Goal: Navigation & Orientation: Find specific page/section

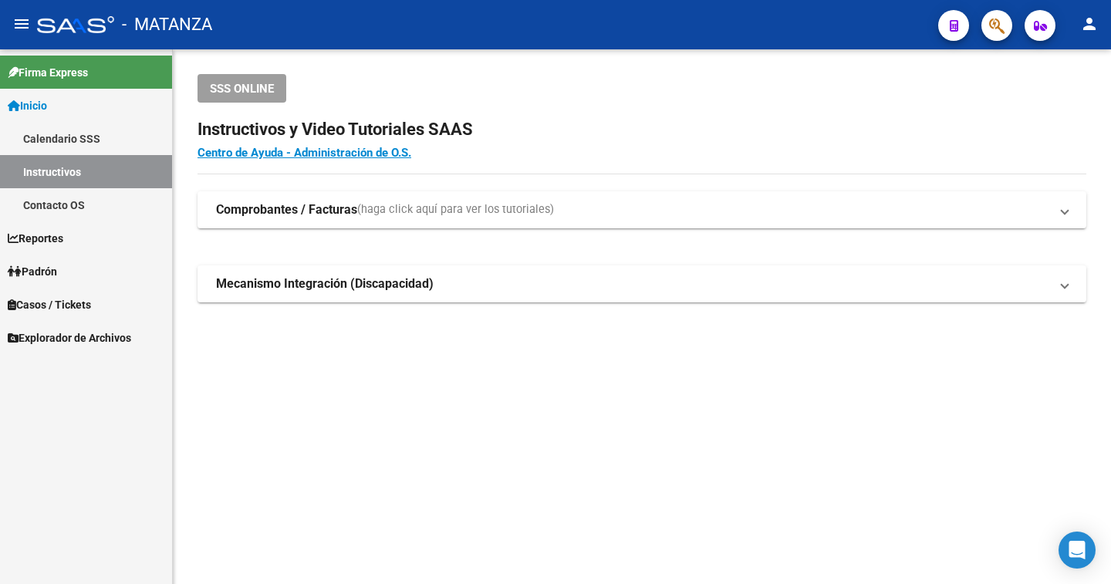
click at [73, 336] on span "Explorador de Archivos" at bounding box center [69, 337] width 123 height 17
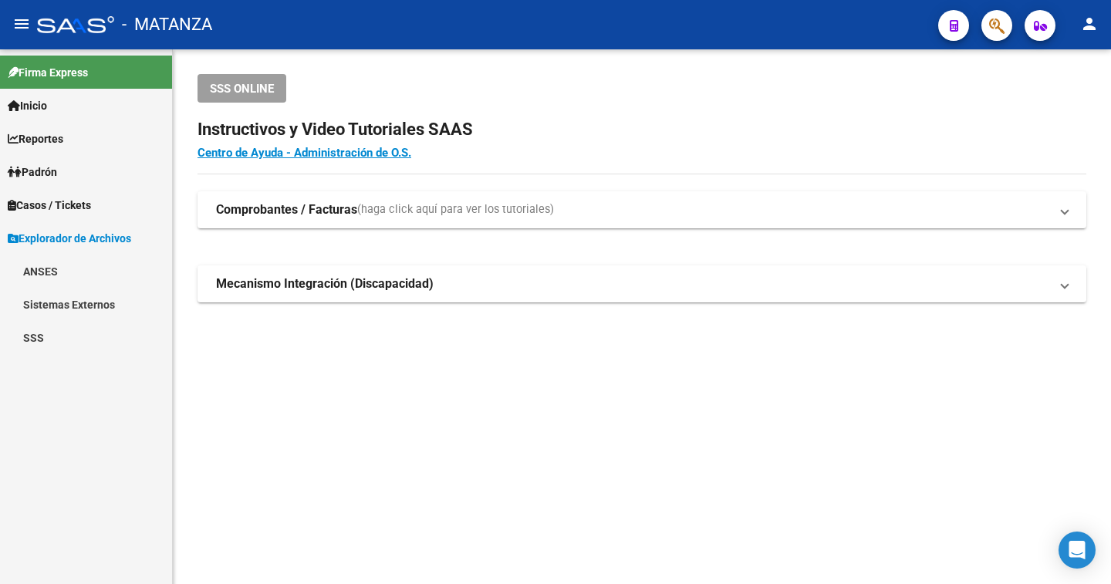
click at [51, 339] on link "SSS" at bounding box center [86, 337] width 172 height 33
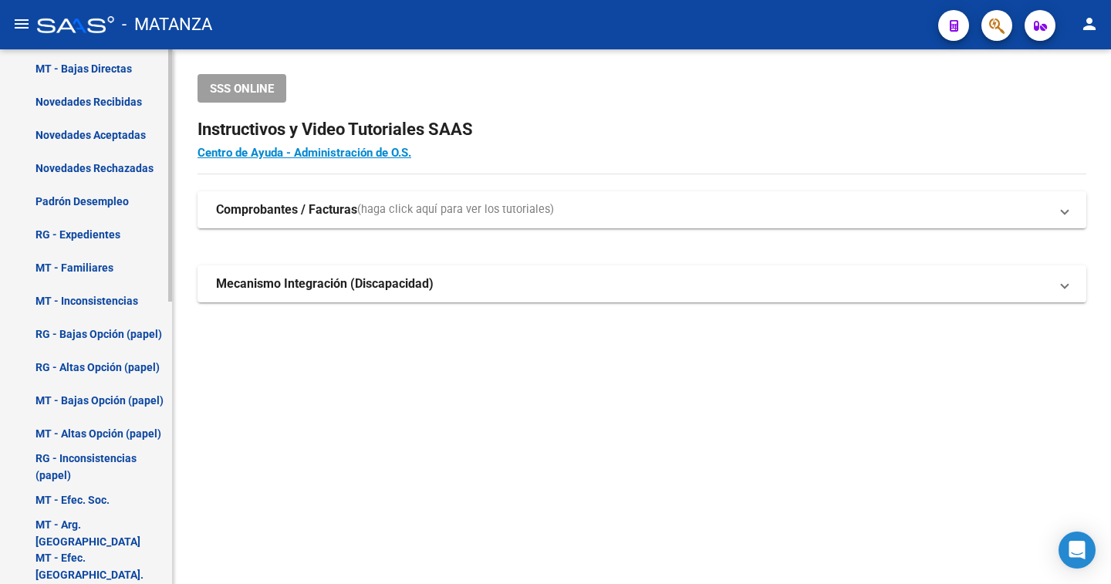
click at [220, 532] on mat-sidenav-container "Firma Express Inicio Calendario SSS Instructivos Contacto OS Reportes Padrón Tr…" at bounding box center [555, 316] width 1111 height 535
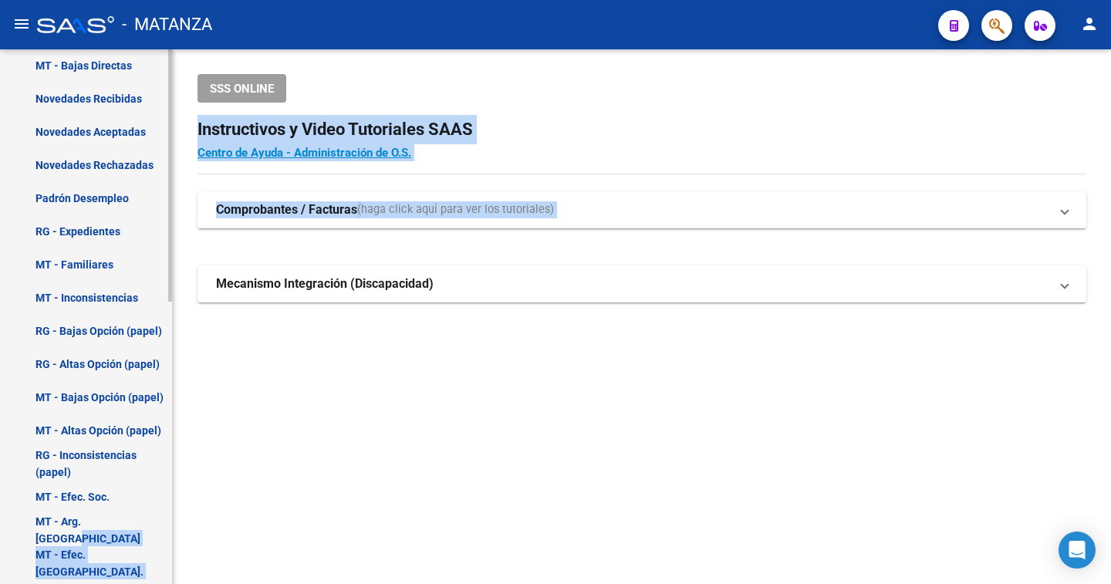
drag, startPoint x: 173, startPoint y: 433, endPoint x: 167, endPoint y: 522, distance: 88.9
click at [167, 522] on mat-sidenav-container "Firma Express Inicio Calendario SSS Instructivos Contacto OS Reportes Padrón Tr…" at bounding box center [555, 316] width 1111 height 535
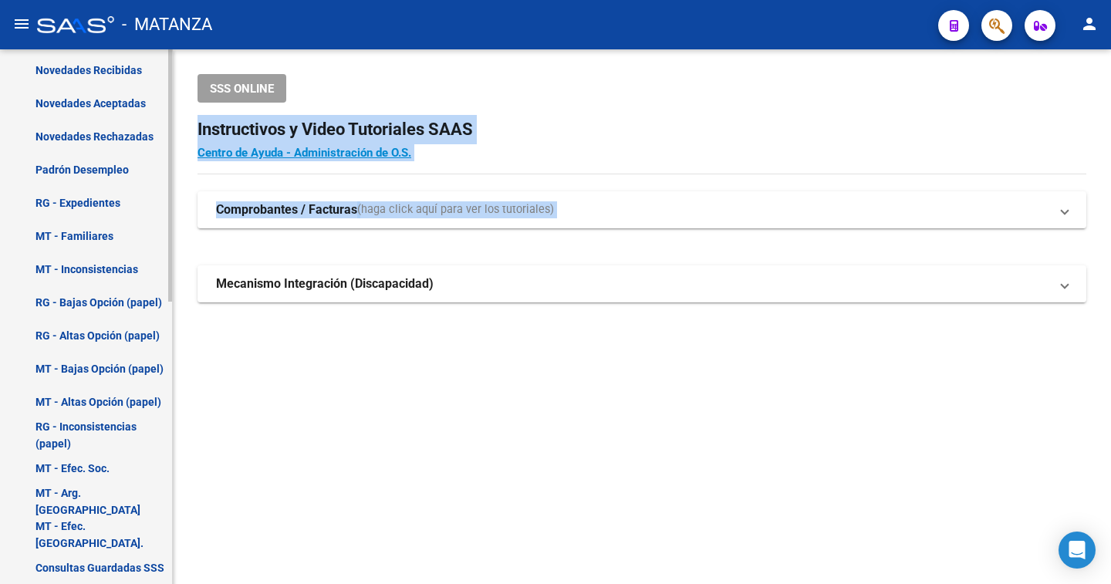
click at [170, 302] on div at bounding box center [170, 175] width 4 height 252
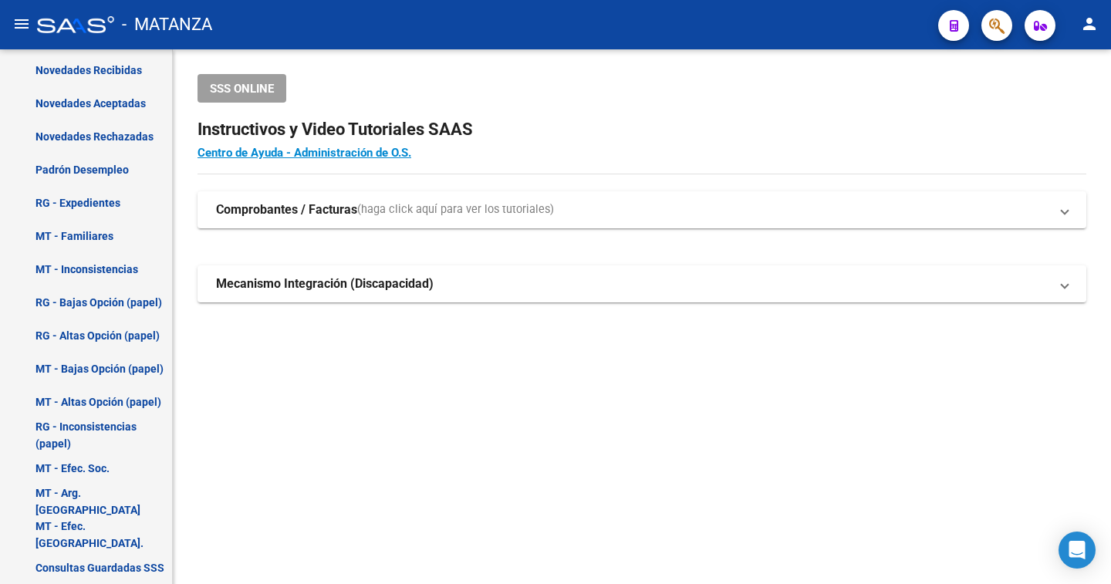
click at [232, 528] on mat-sidenav-content "SSS ONLINE Instructivos y Video Tutoriales SAAS Centro de Ayuda - Administració…" at bounding box center [642, 316] width 938 height 535
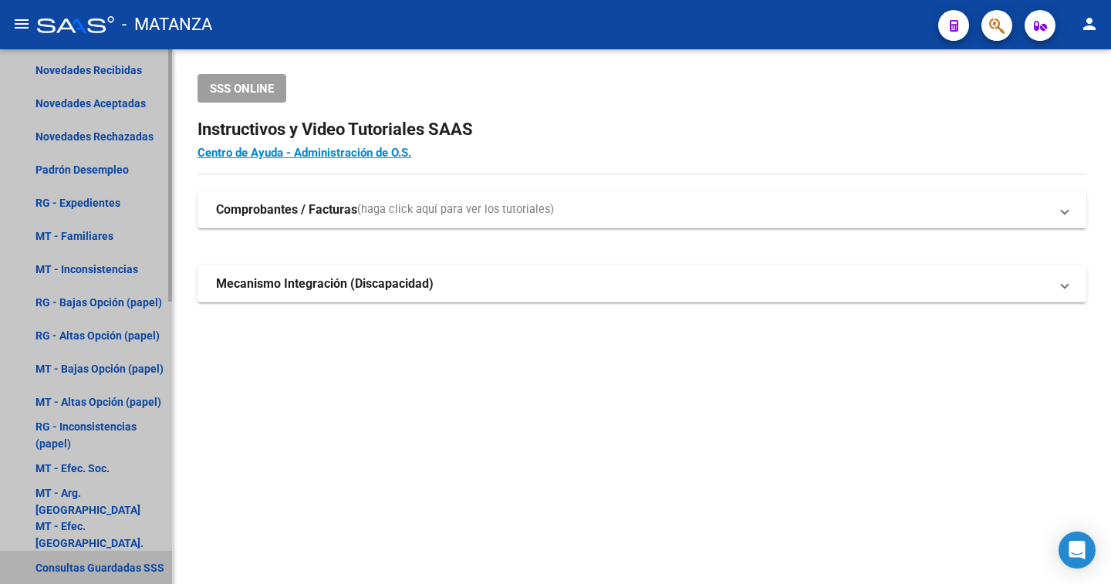
click at [149, 566] on link "Consultas Guardadas SSS" at bounding box center [86, 567] width 172 height 33
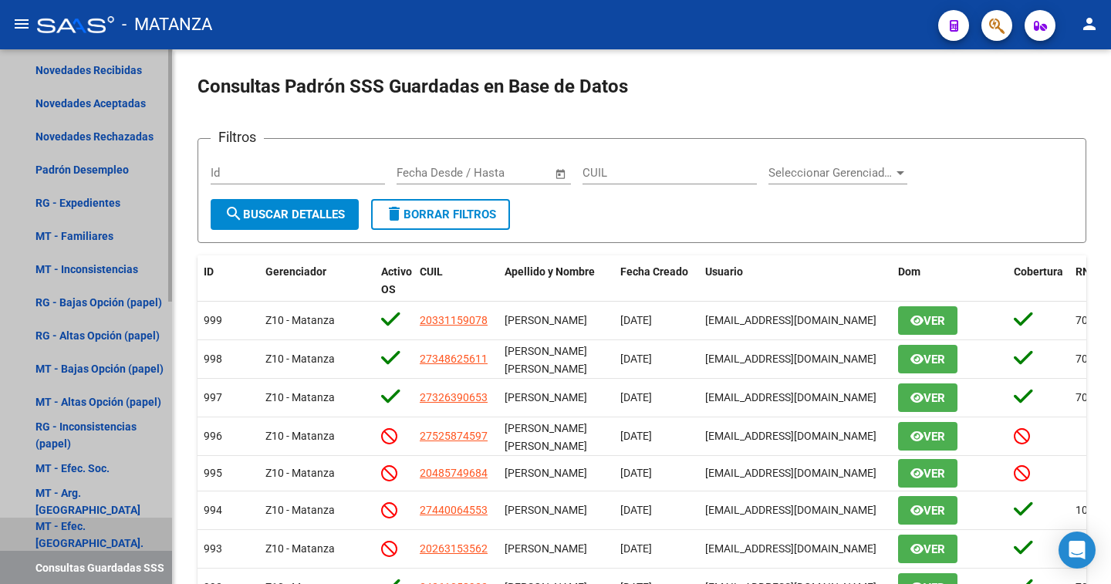
click at [83, 535] on link "MT - Efec. [GEOGRAPHIC_DATA]." at bounding box center [86, 534] width 172 height 33
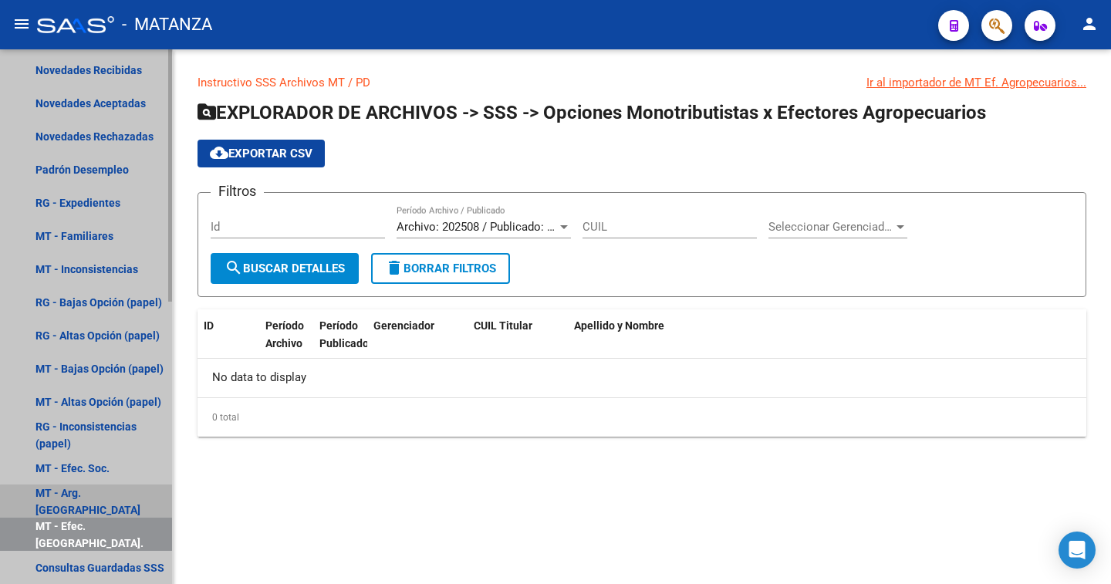
click at [86, 505] on link "MT - Arg. [GEOGRAPHIC_DATA]" at bounding box center [86, 500] width 172 height 33
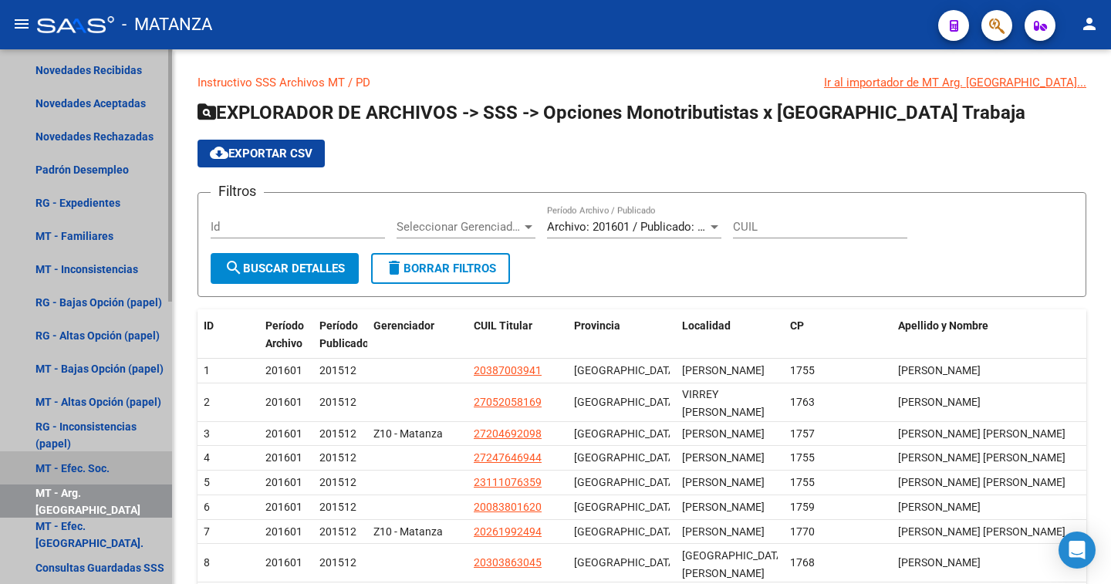
click at [83, 470] on link "MT - Efec. Soc." at bounding box center [86, 467] width 172 height 33
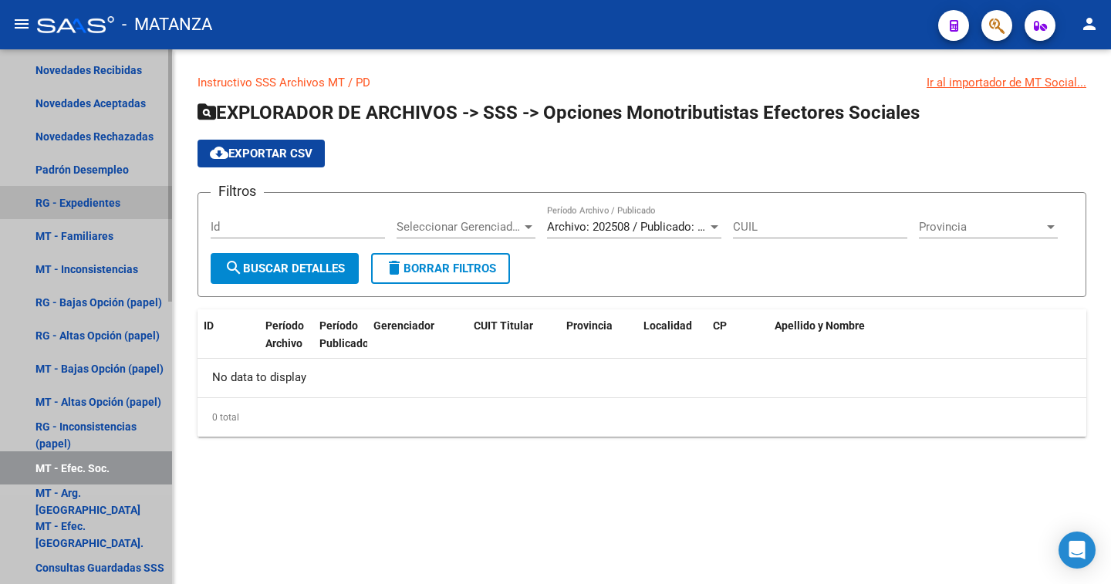
click at [106, 203] on link "RG - Expedientes" at bounding box center [86, 202] width 172 height 33
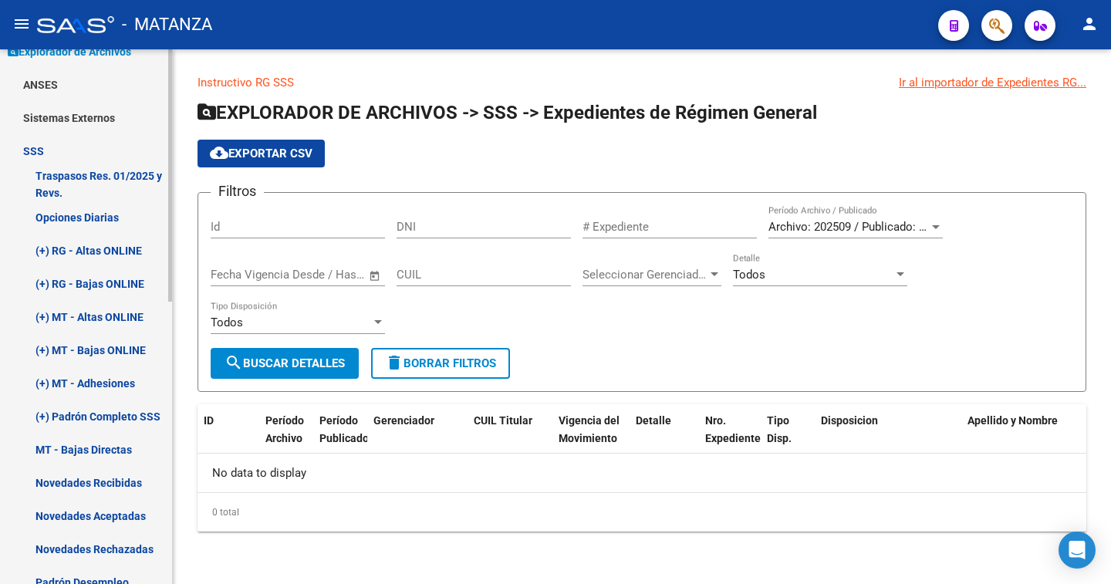
scroll to position [184, 0]
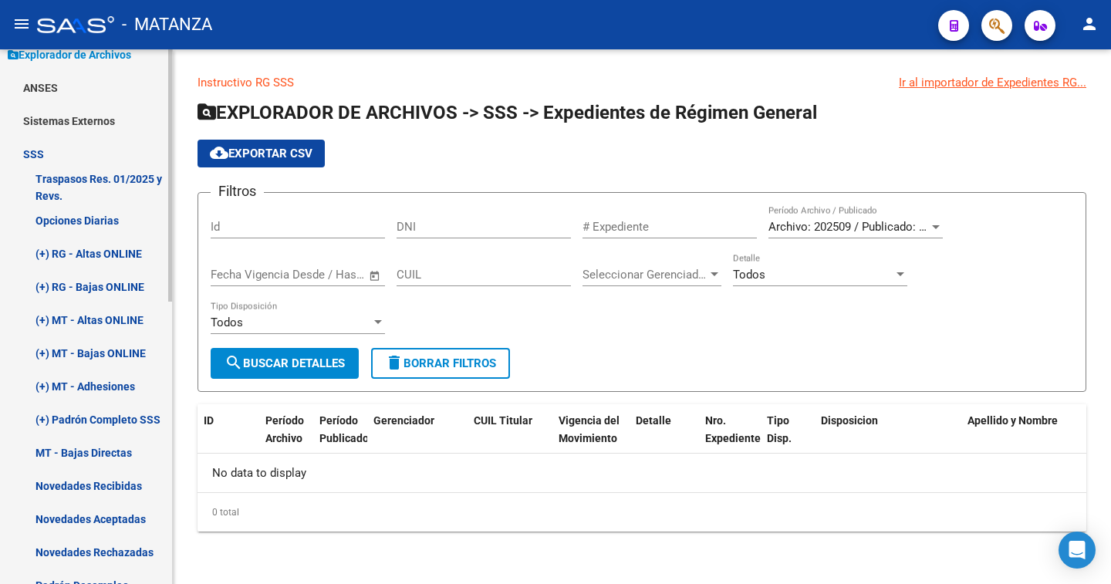
click at [185, 154] on mat-sidenav-container "Firma Express Inicio Calendario SSS Instructivos Contacto OS Reportes Padrón Tr…" at bounding box center [555, 316] width 1111 height 535
click at [121, 181] on link "Traspasos Res. 01/2025 y Revs." at bounding box center [86, 186] width 172 height 33
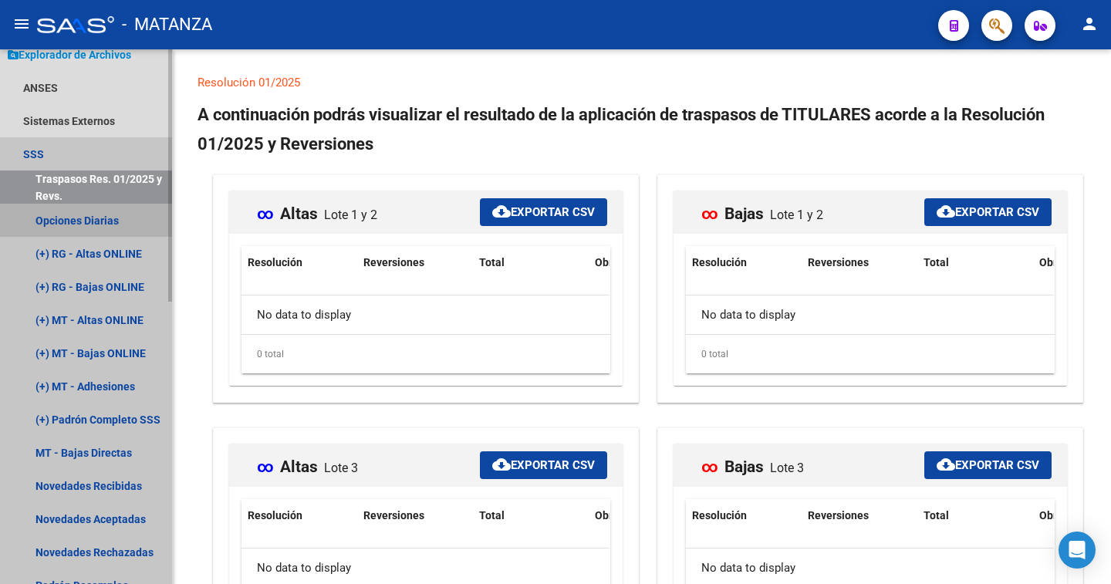
click at [77, 218] on link "Opciones Diarias" at bounding box center [86, 220] width 172 height 33
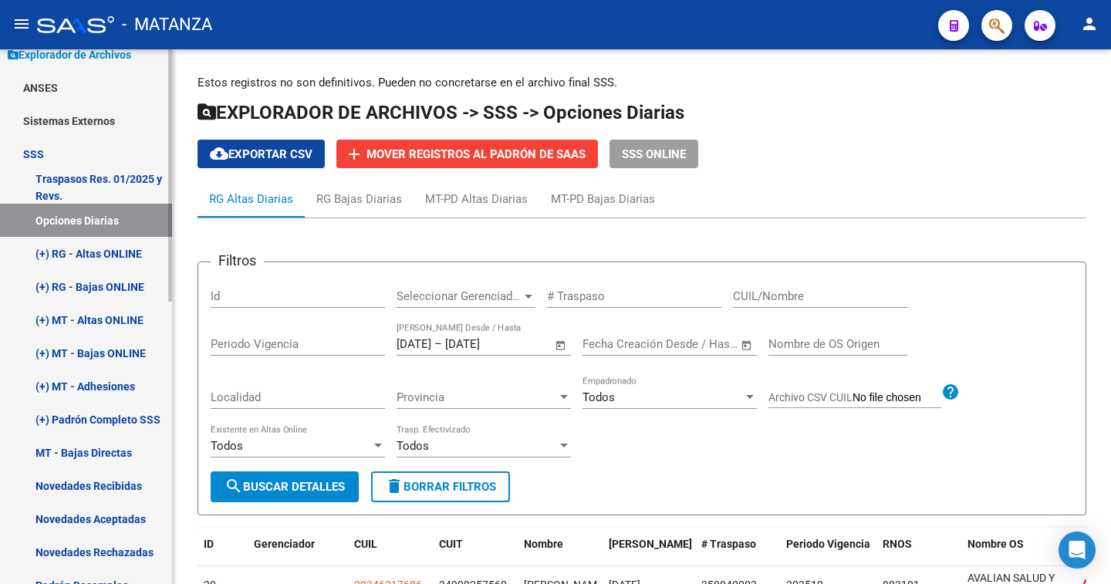
click at [88, 248] on link "(+) RG - Altas ONLINE" at bounding box center [86, 253] width 172 height 33
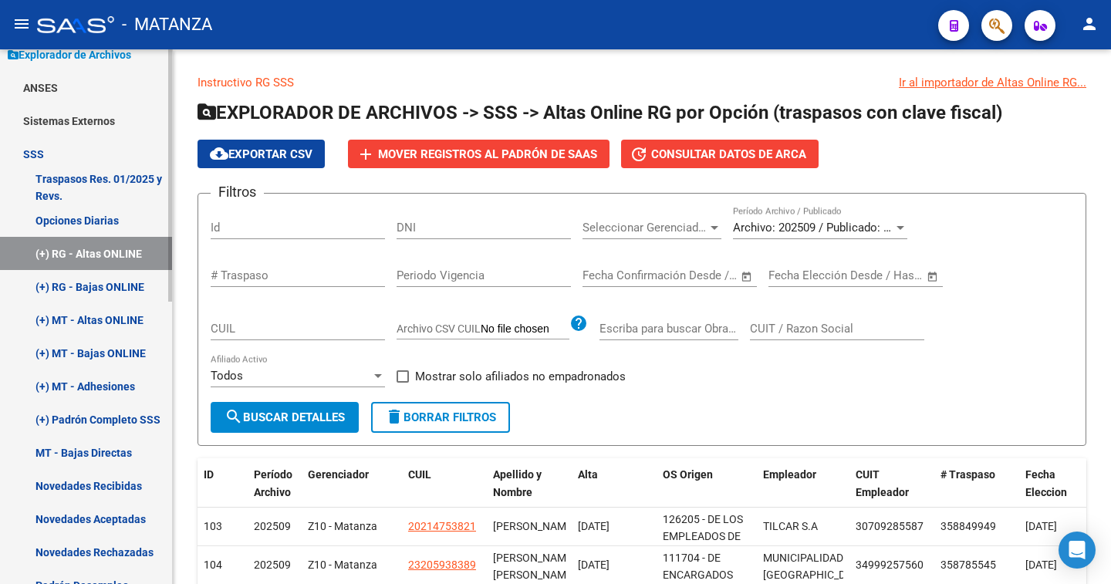
click at [81, 178] on link "Traspasos Res. 01/2025 y Revs." at bounding box center [86, 186] width 172 height 33
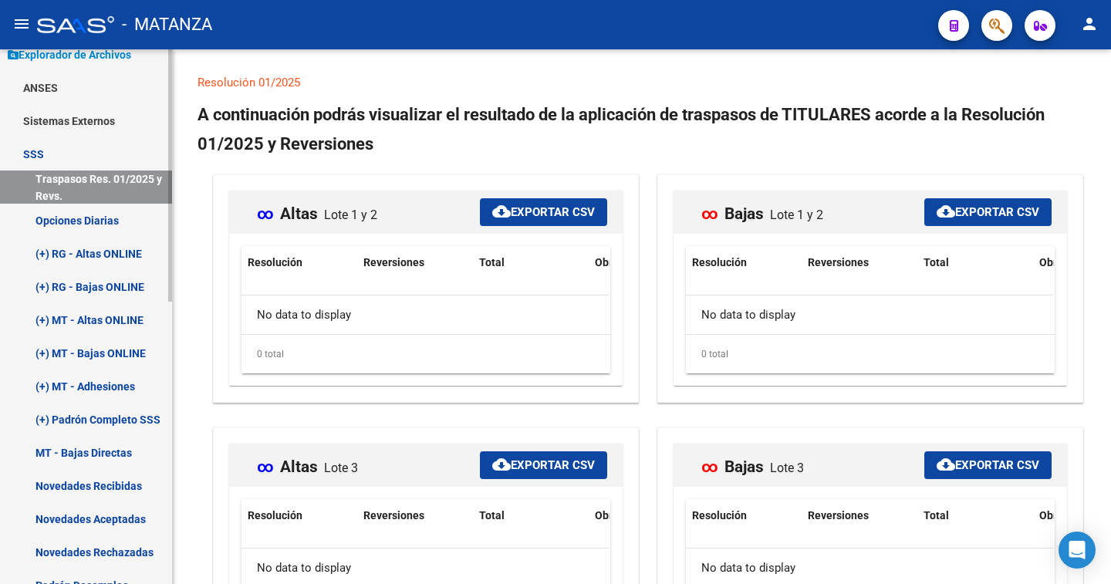
click at [89, 220] on link "Opciones Diarias" at bounding box center [86, 220] width 172 height 33
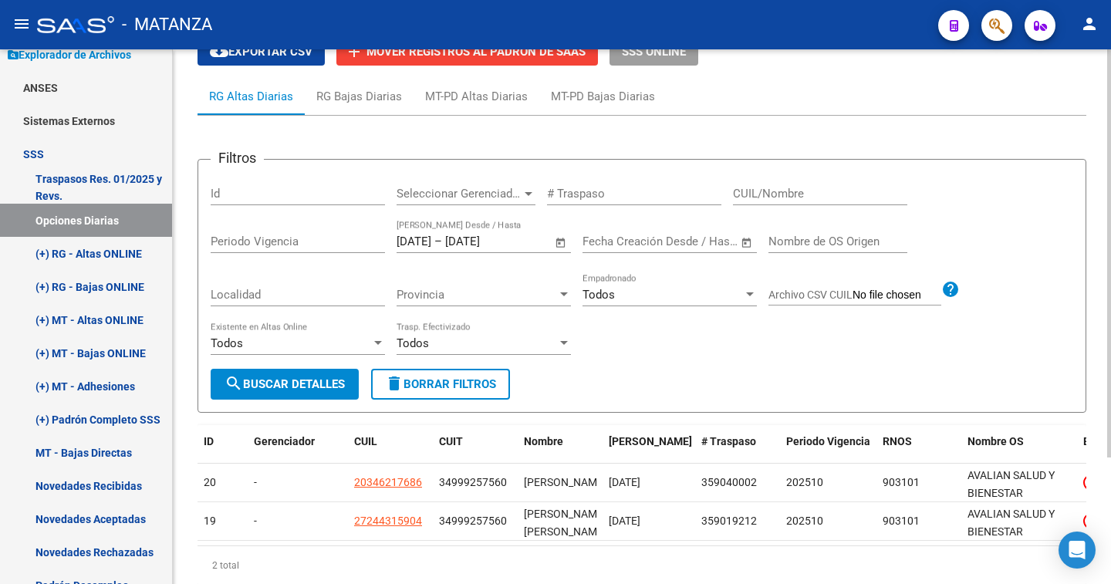
scroll to position [118, 0]
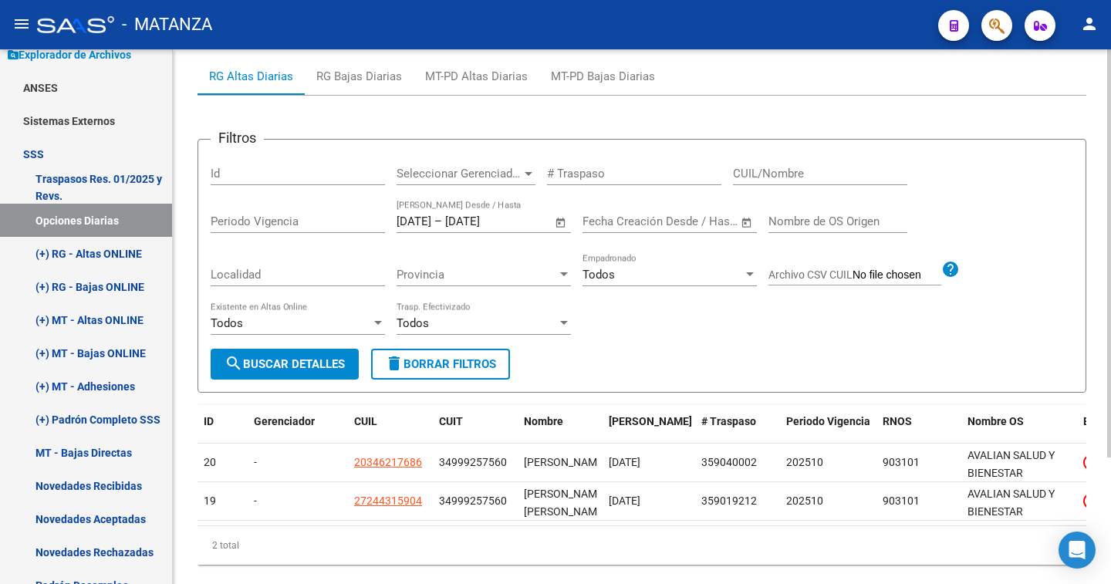
click at [1106, 323] on div "Estos registros no son definitivos. Pueden no concretarse en el archivo final S…" at bounding box center [644, 270] width 942 height 687
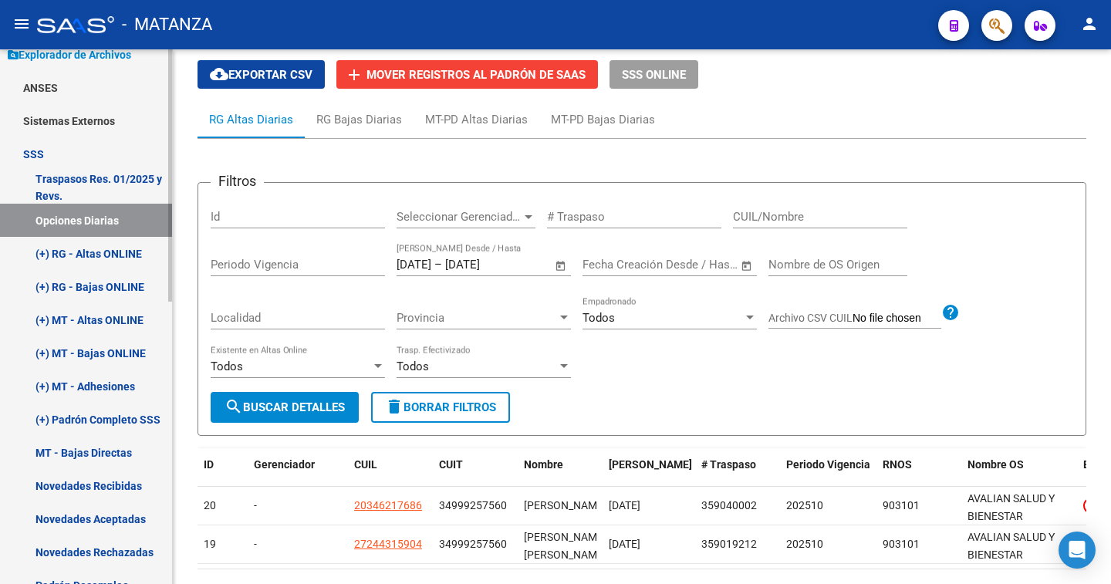
click at [134, 254] on link "(+) RG - Altas ONLINE" at bounding box center [86, 253] width 172 height 33
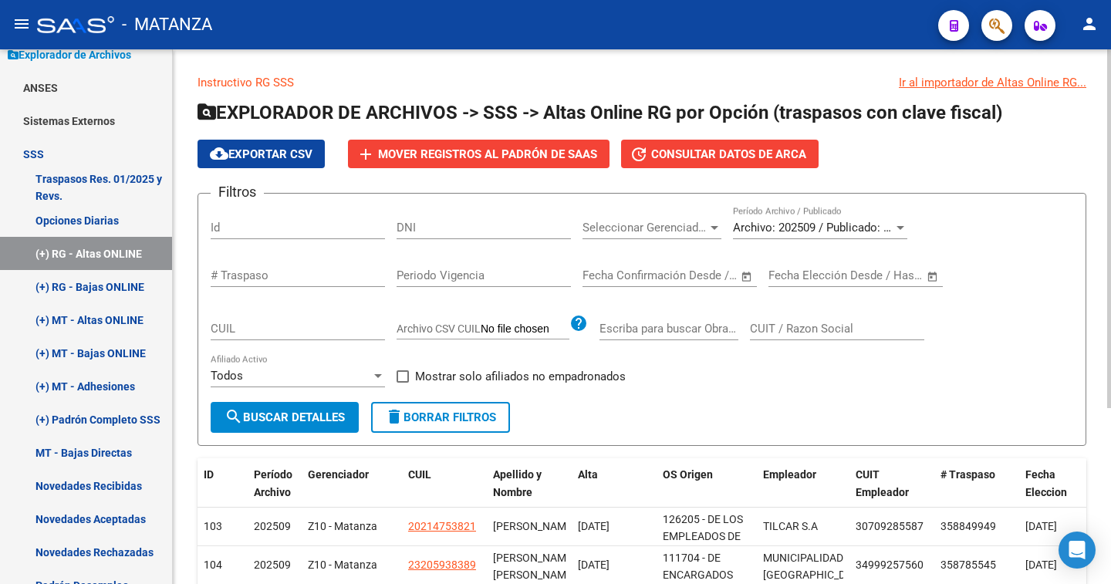
click at [1099, 182] on div "Instructivo RG SSS Ir al importador de Altas Online RG... EXPLORADOR DE ARCHIVO…" at bounding box center [644, 440] width 942 height 783
drag, startPoint x: 97, startPoint y: 318, endPoint x: 91, endPoint y: 325, distance: 9.3
click at [96, 318] on link "(+) MT - Altas ONLINE" at bounding box center [86, 319] width 172 height 33
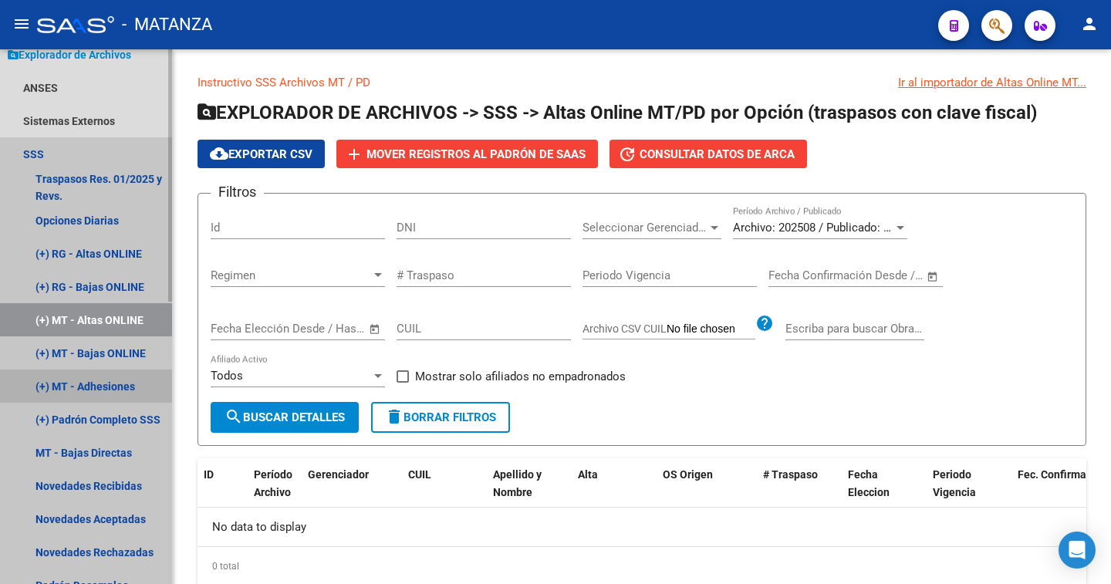
click at [119, 393] on link "(+) MT - Adhesiones" at bounding box center [86, 386] width 172 height 33
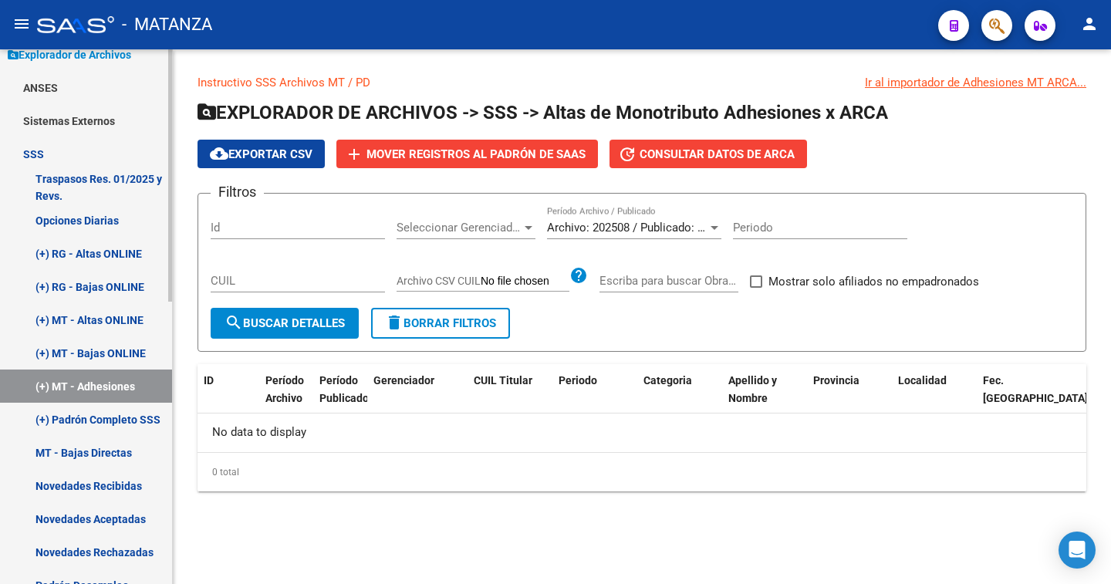
click at [96, 420] on link "(+) Padrón Completo SSS" at bounding box center [86, 419] width 172 height 33
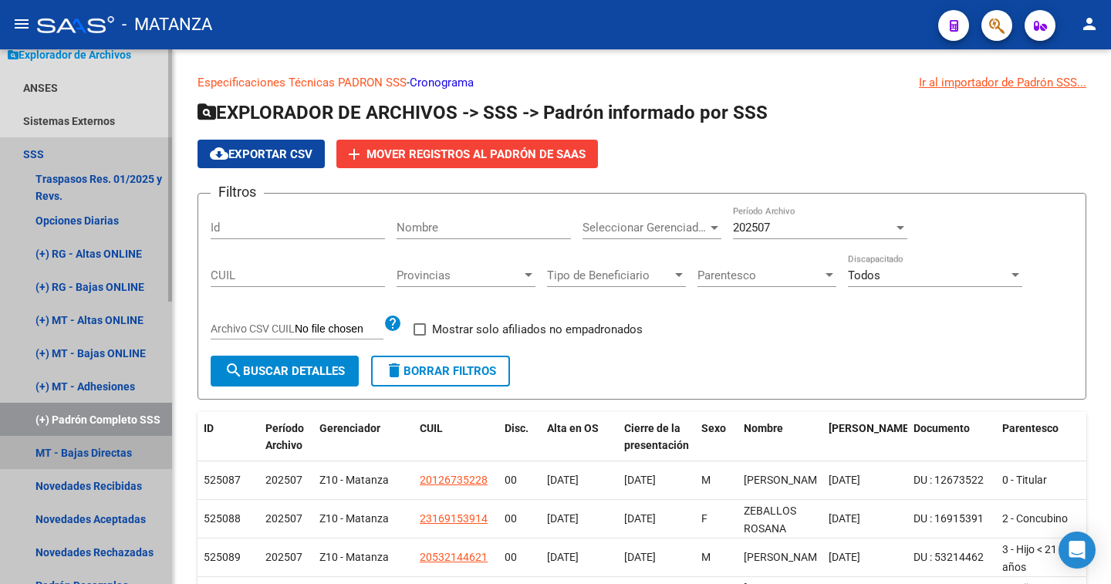
click at [118, 459] on link "MT - Bajas Directas" at bounding box center [86, 452] width 172 height 33
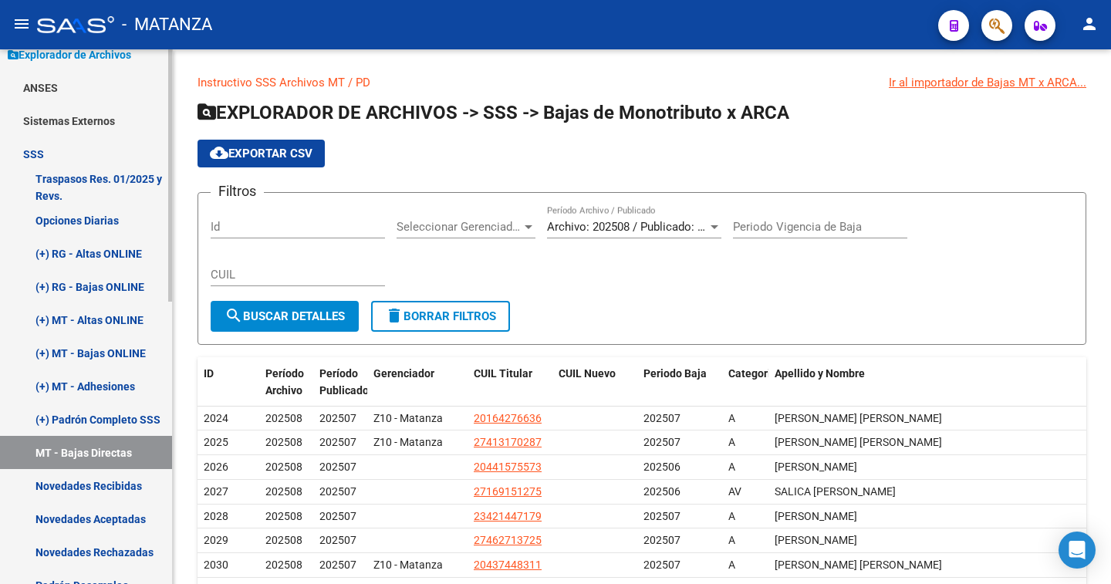
click at [113, 487] on link "Novedades Recibidas" at bounding box center [86, 485] width 172 height 33
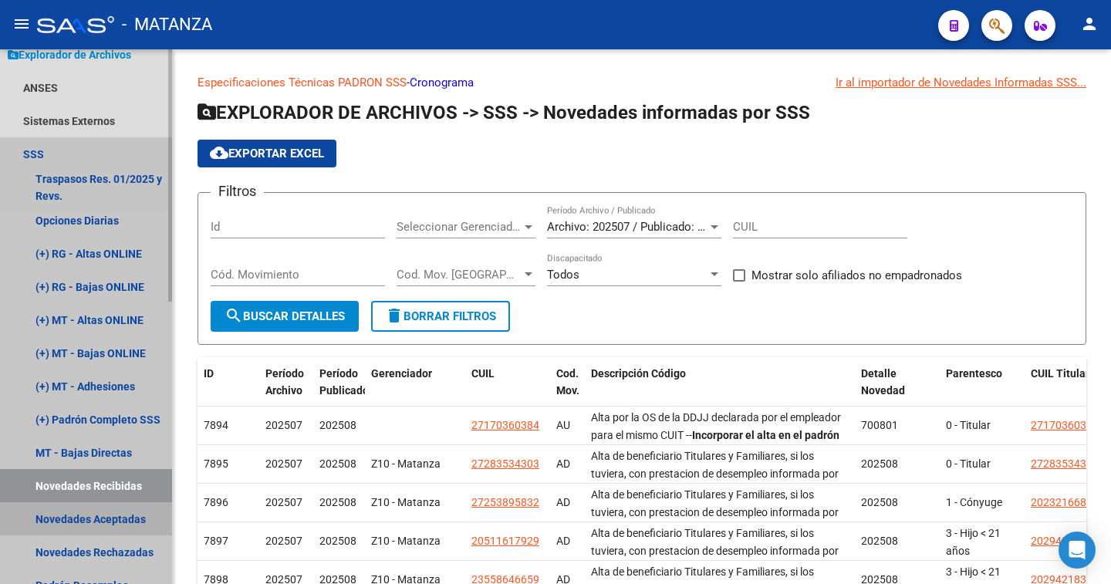
click at [127, 515] on link "Novedades Aceptadas" at bounding box center [86, 518] width 172 height 33
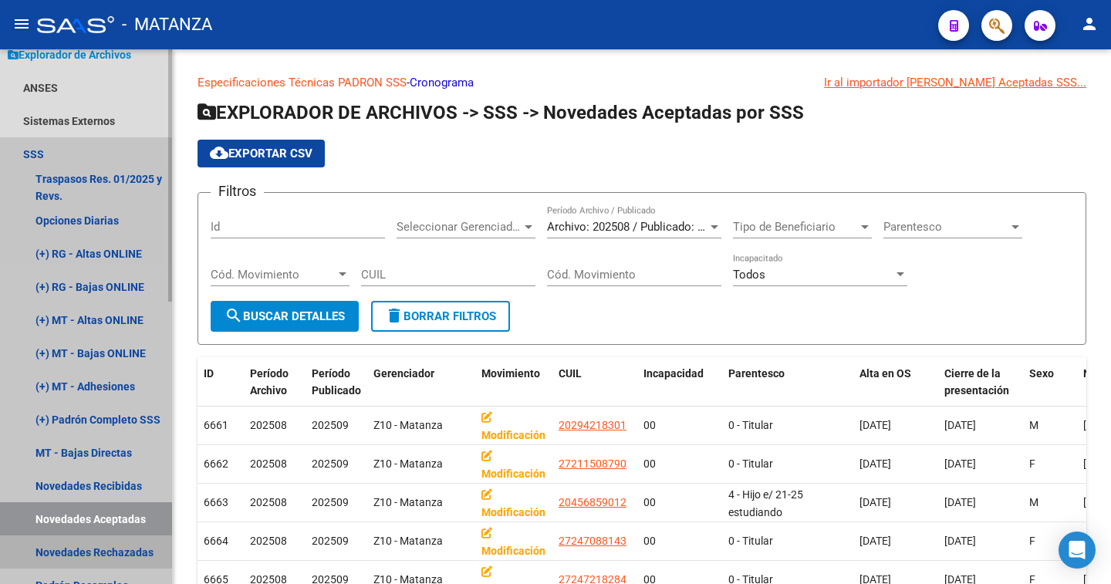
click at [133, 544] on link "Novedades Rechazadas" at bounding box center [86, 551] width 172 height 33
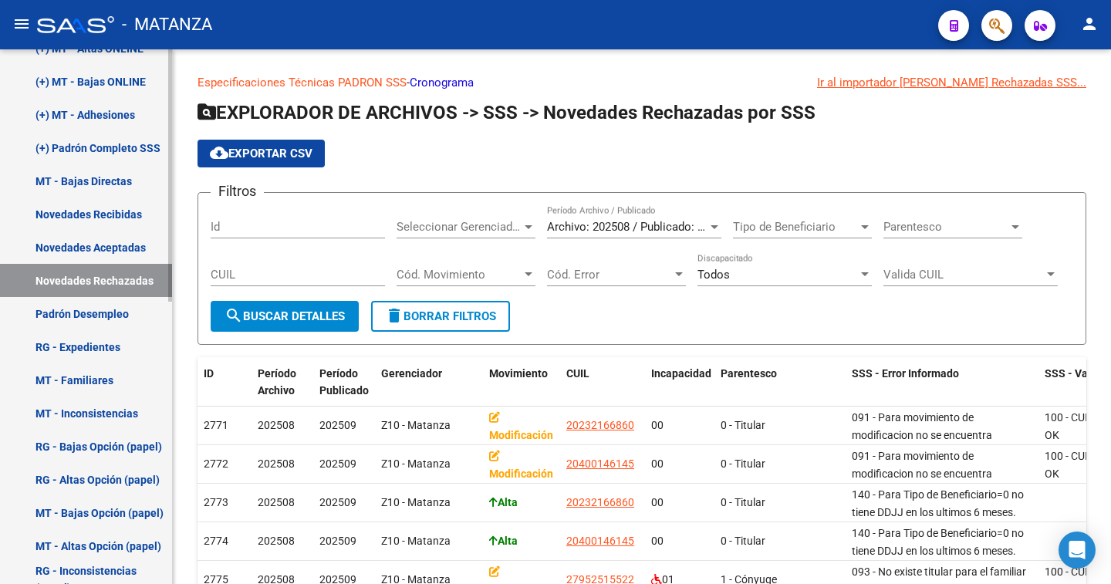
scroll to position [479, 0]
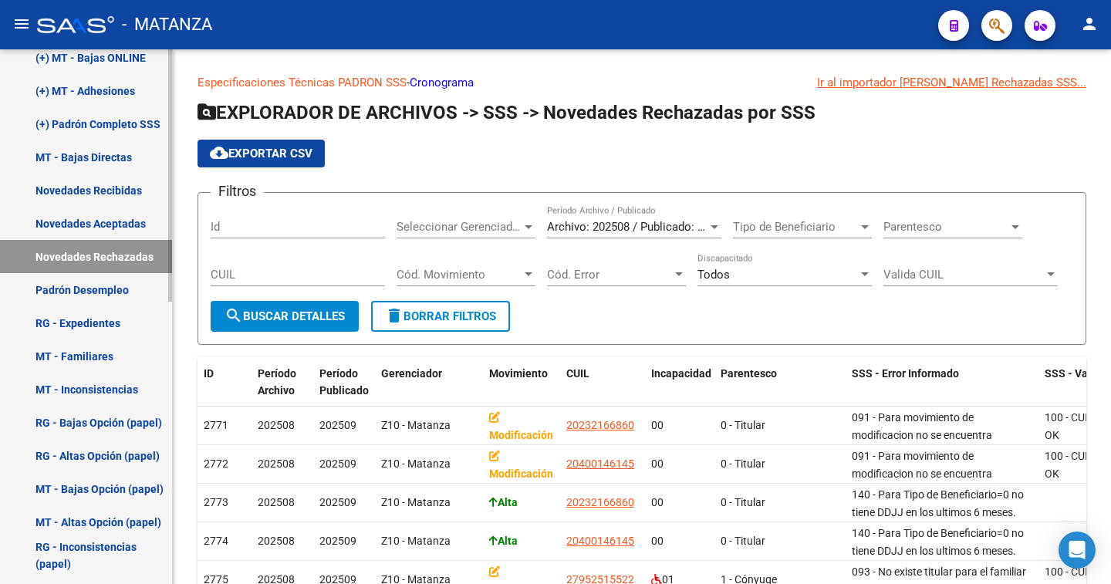
click at [189, 468] on mat-sidenav-container "Firma Express Inicio Calendario SSS Instructivos Contacto OS Reportes Padrón Tr…" at bounding box center [555, 316] width 1111 height 535
click at [136, 425] on link "RG - Bajas Opción (papel)" at bounding box center [86, 422] width 172 height 33
